Goal: Transaction & Acquisition: Purchase product/service

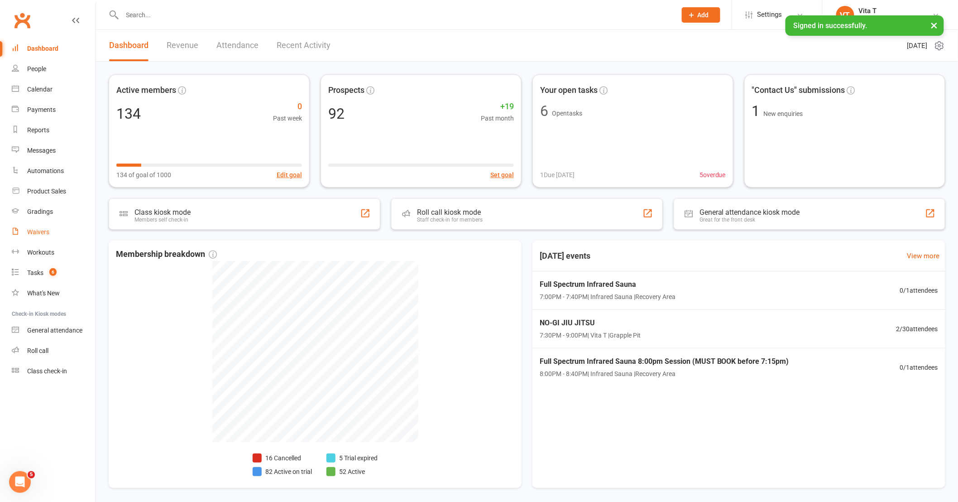
click at [39, 237] on link "Waivers" at bounding box center [54, 232] width 84 height 20
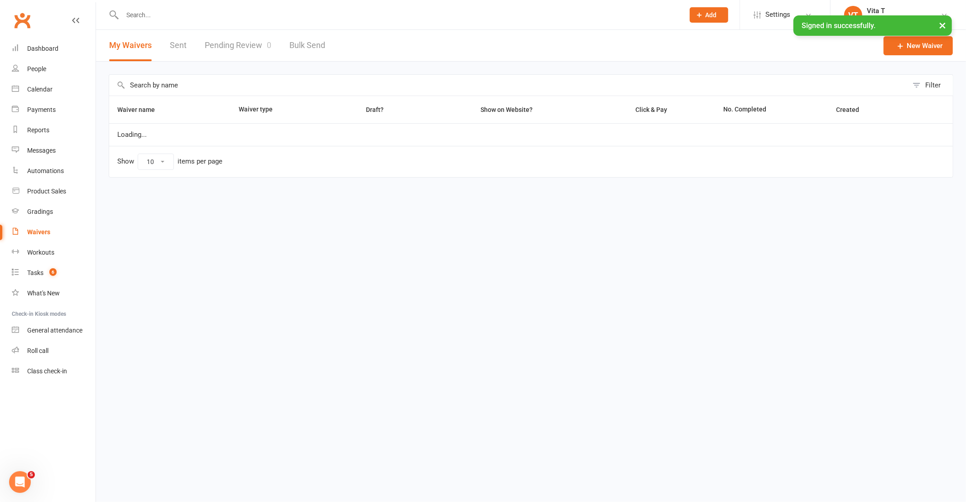
select select "100"
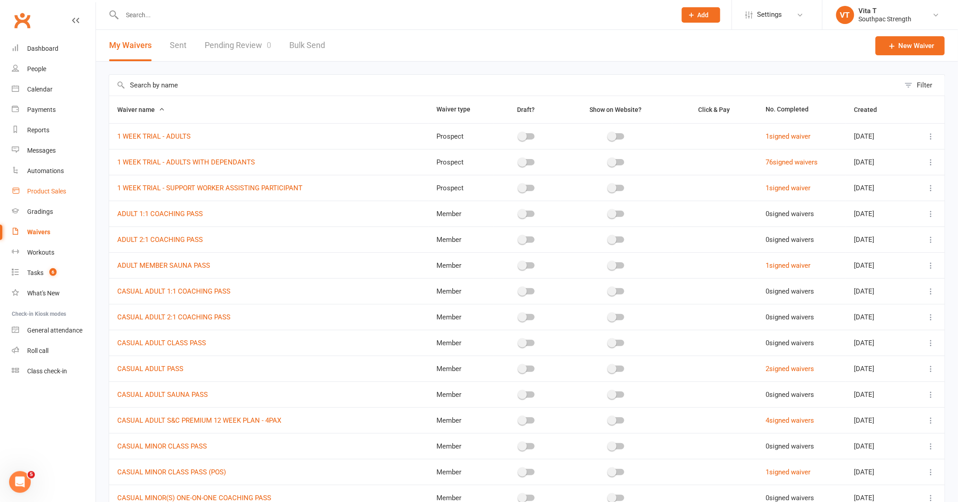
click at [53, 194] on div "Product Sales" at bounding box center [46, 190] width 39 height 7
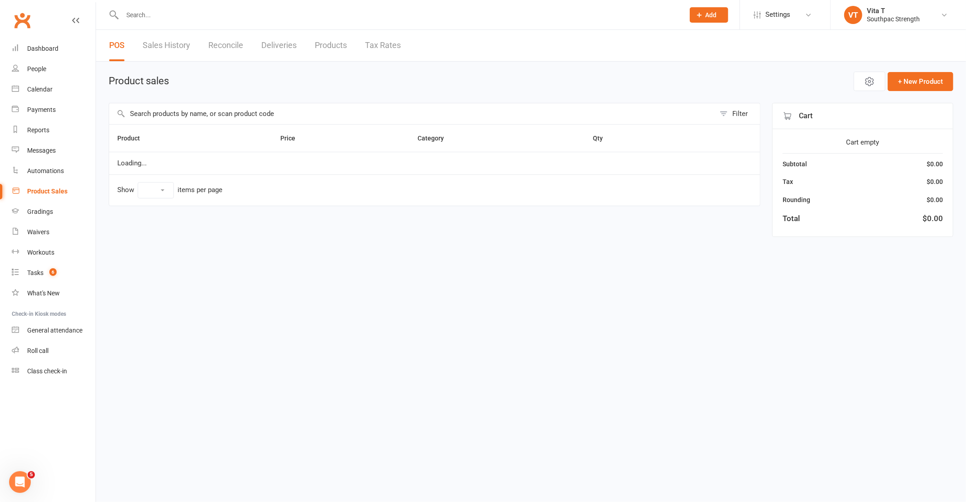
select select "10"
click at [341, 43] on link "Products" at bounding box center [331, 45] width 32 height 31
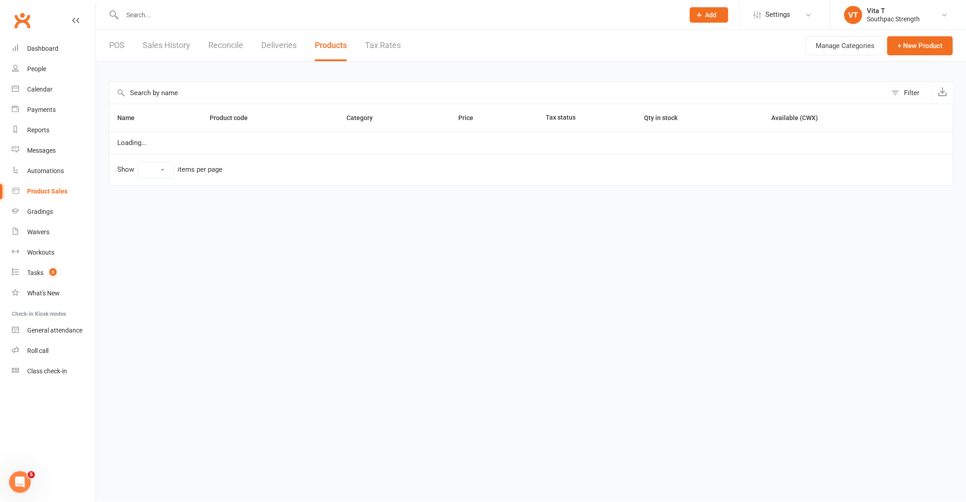
select select "25"
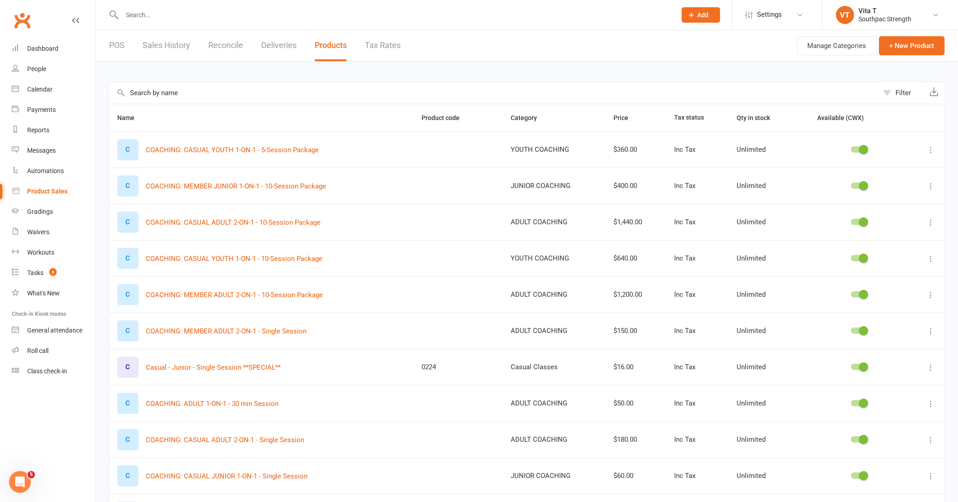
click at [915, 88] on button "Filter" at bounding box center [901, 93] width 45 height 22
select select "neither"
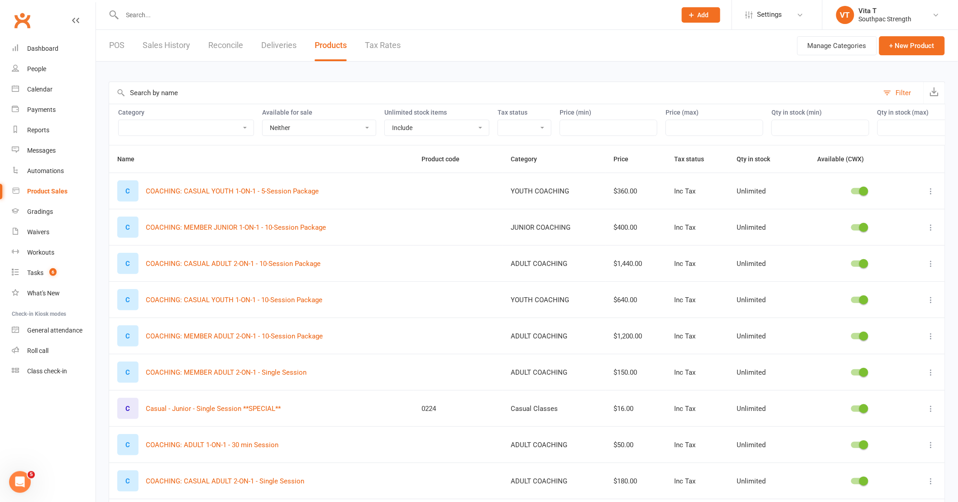
click at [247, 134] on select "ADULT COACHING Adult Memberships Casual Classes FIGHT GEAR FIGHT GEAR - KIDS/YO…" at bounding box center [186, 127] width 135 height 15
select select "3765"
click at [119, 120] on select "ADULT COACHING Adult Memberships Casual Classes FIGHT GEAR FIGHT GEAR - KIDS/YO…" at bounding box center [186, 127] width 135 height 15
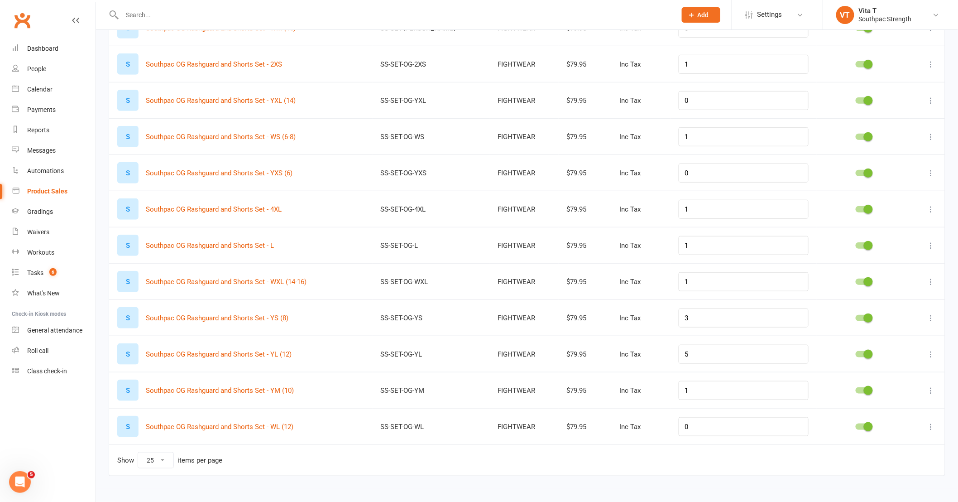
scroll to position [207, 0]
click at [716, 173] on input "0" at bounding box center [744, 172] width 130 height 19
type input "1"
click at [337, 475] on td "Show 10 25 50 100 items per page" at bounding box center [527, 459] width 836 height 31
